Goal: Check status

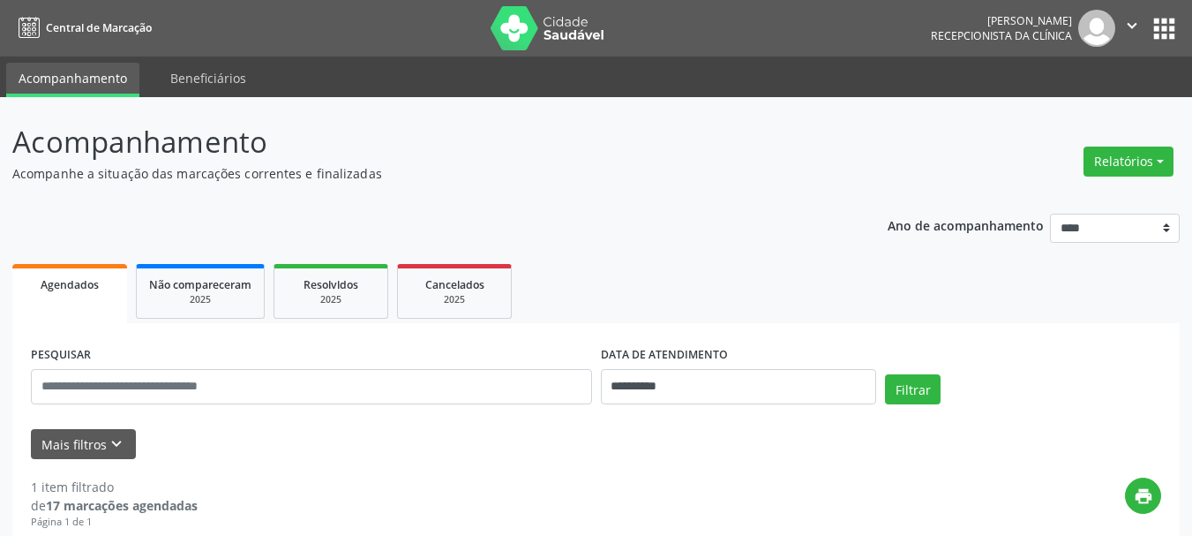
drag, startPoint x: 754, startPoint y: 208, endPoint x: 717, endPoint y: 281, distance: 81.3
click at [717, 281] on ul "Agendados Não compareceram 2025 Resolvidos 2025 Cancelados 2025" at bounding box center [595, 291] width 1167 height 64
click at [772, 264] on ul "Agendados Não compareceram 2025 Resolvidos 2025 Cancelados 2025" at bounding box center [595, 291] width 1167 height 64
